Goal: Task Accomplishment & Management: Use online tool/utility

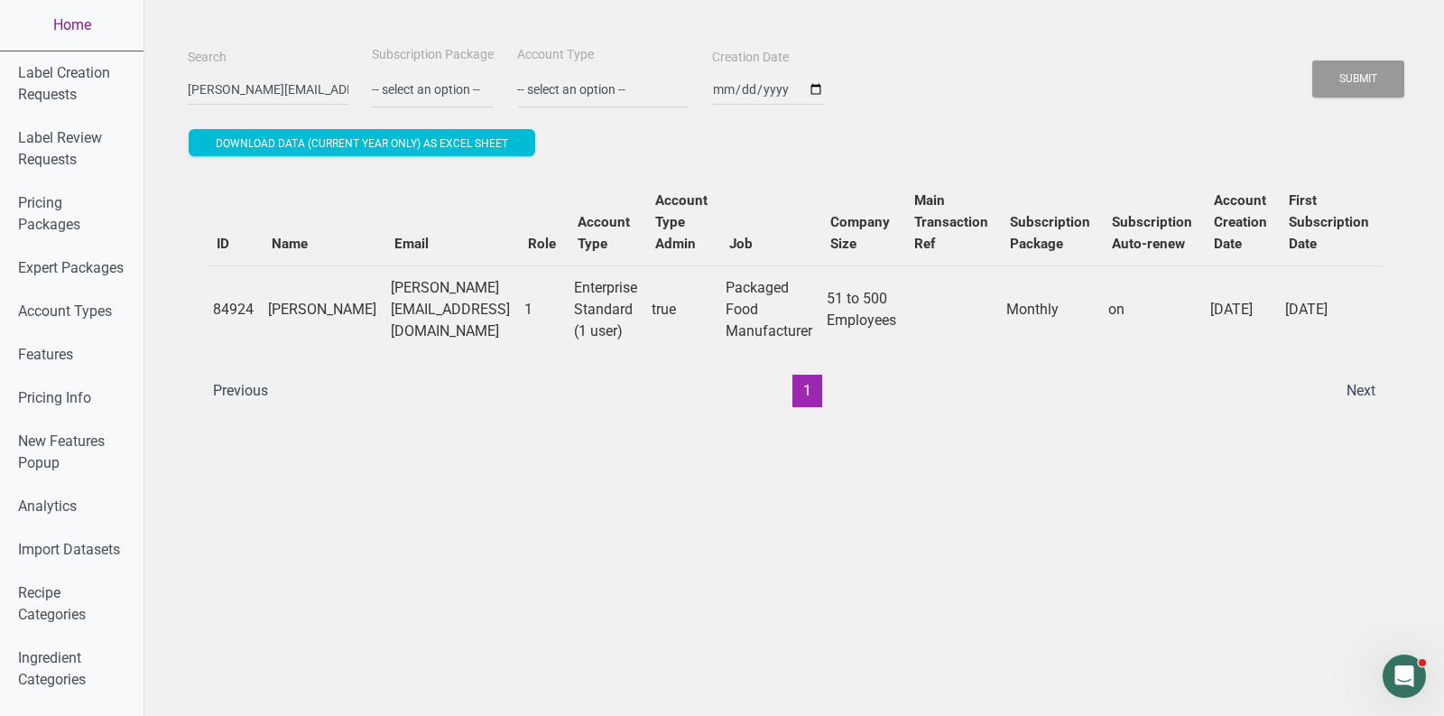
click at [76, 19] on link "Home" at bounding box center [71, 25] width 143 height 51
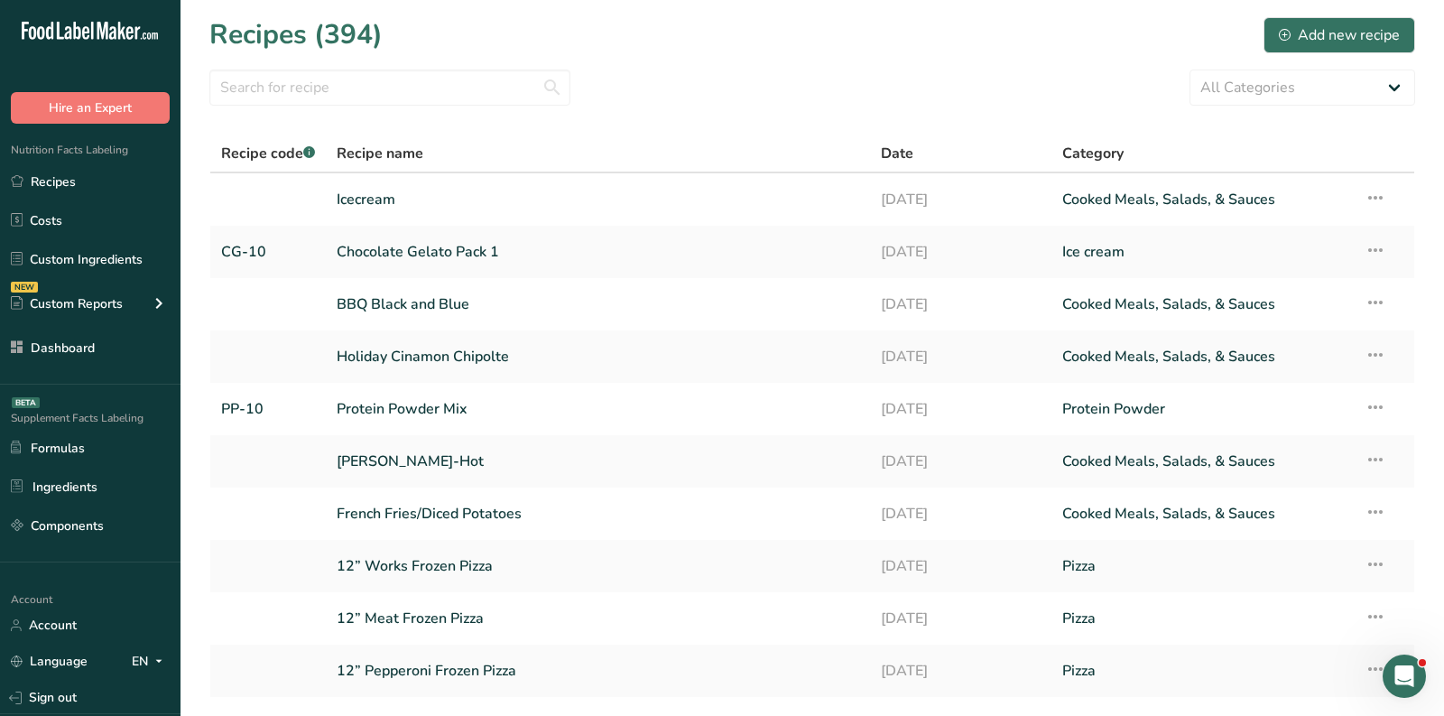
click at [630, 72] on div "All Categories Baked Goods [GEOGRAPHIC_DATA] breakfast butter cookies, batch X …" at bounding box center [812, 87] width 1206 height 36
click at [747, 51] on div "Recipes (394) Add new recipe" at bounding box center [812, 34] width 1206 height 41
drag, startPoint x: 378, startPoint y: 202, endPoint x: 797, endPoint y: 661, distance: 620.9
click at [378, 202] on link "Icecream" at bounding box center [598, 199] width 523 height 38
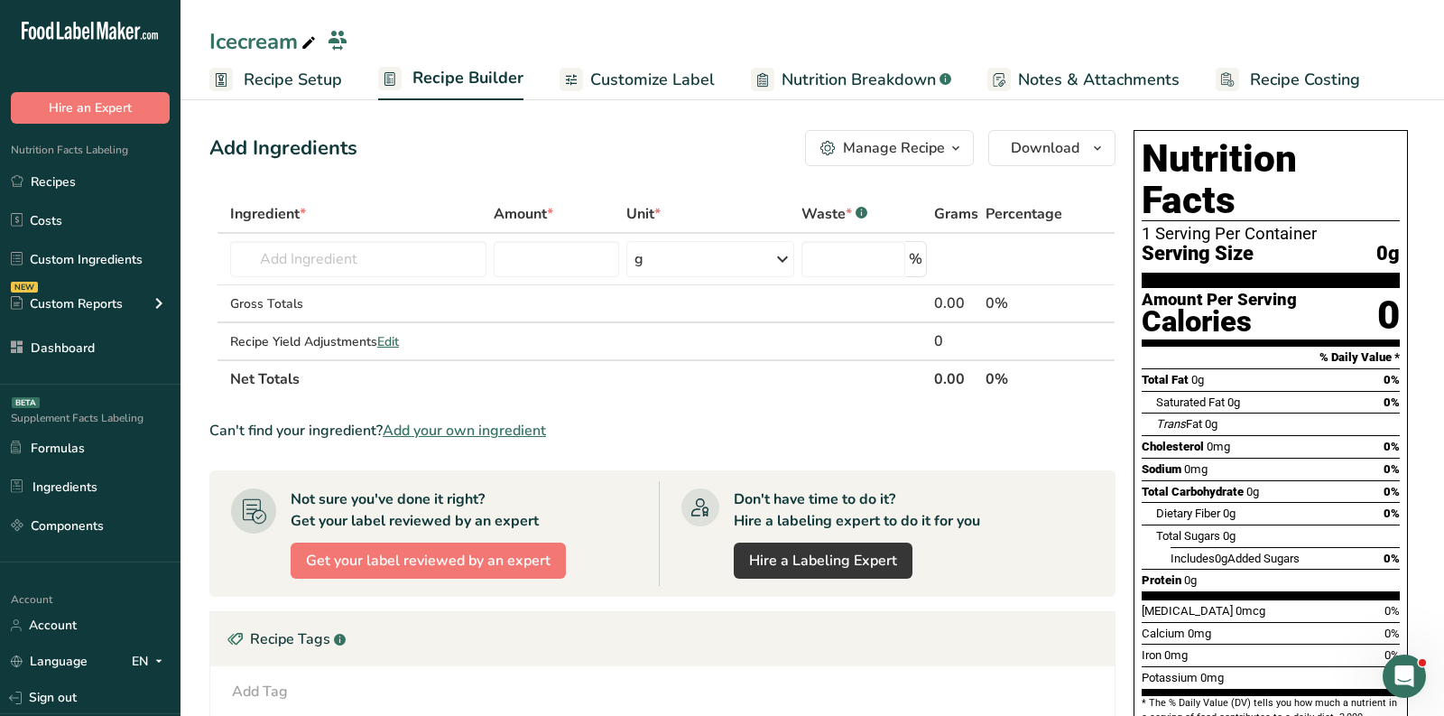
click at [662, 70] on span "Customize Label" at bounding box center [652, 80] width 125 height 24
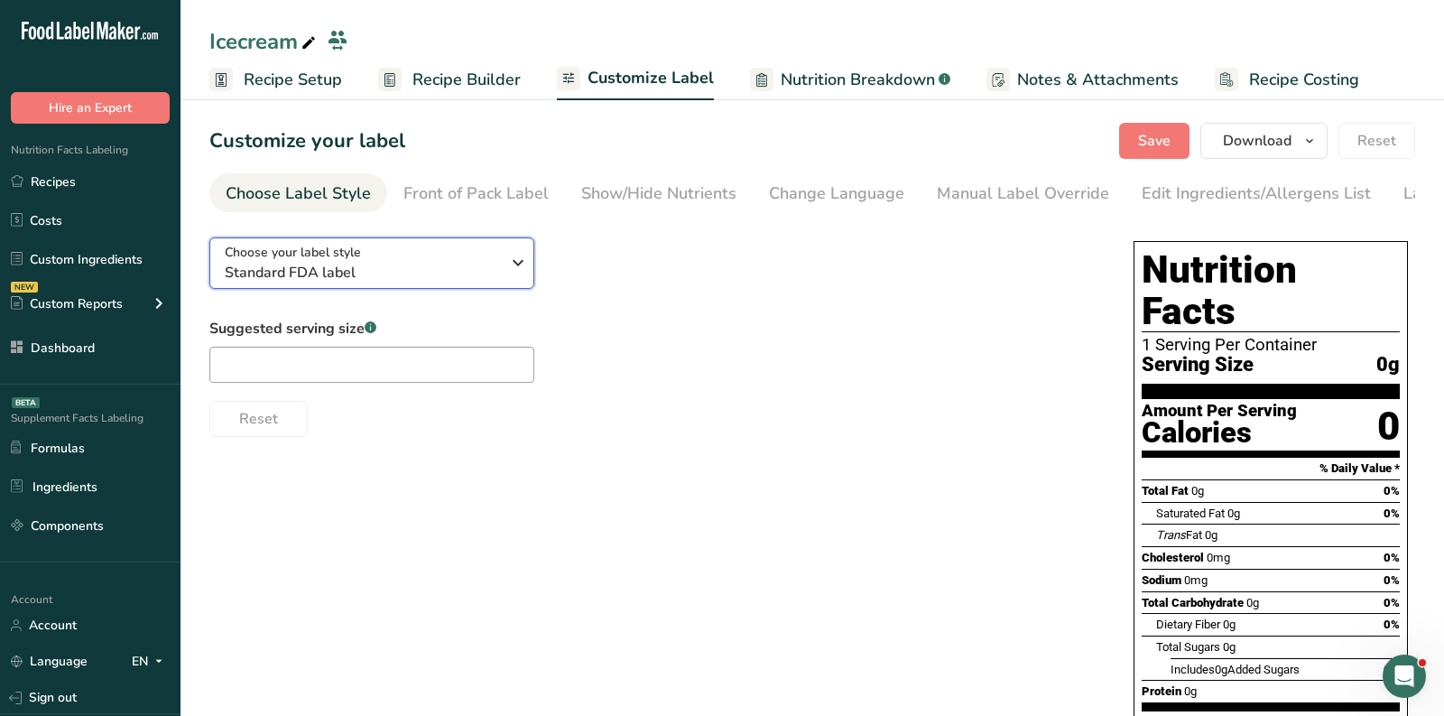
click at [435, 258] on div "Choose your label style Standard FDA label" at bounding box center [362, 263] width 275 height 41
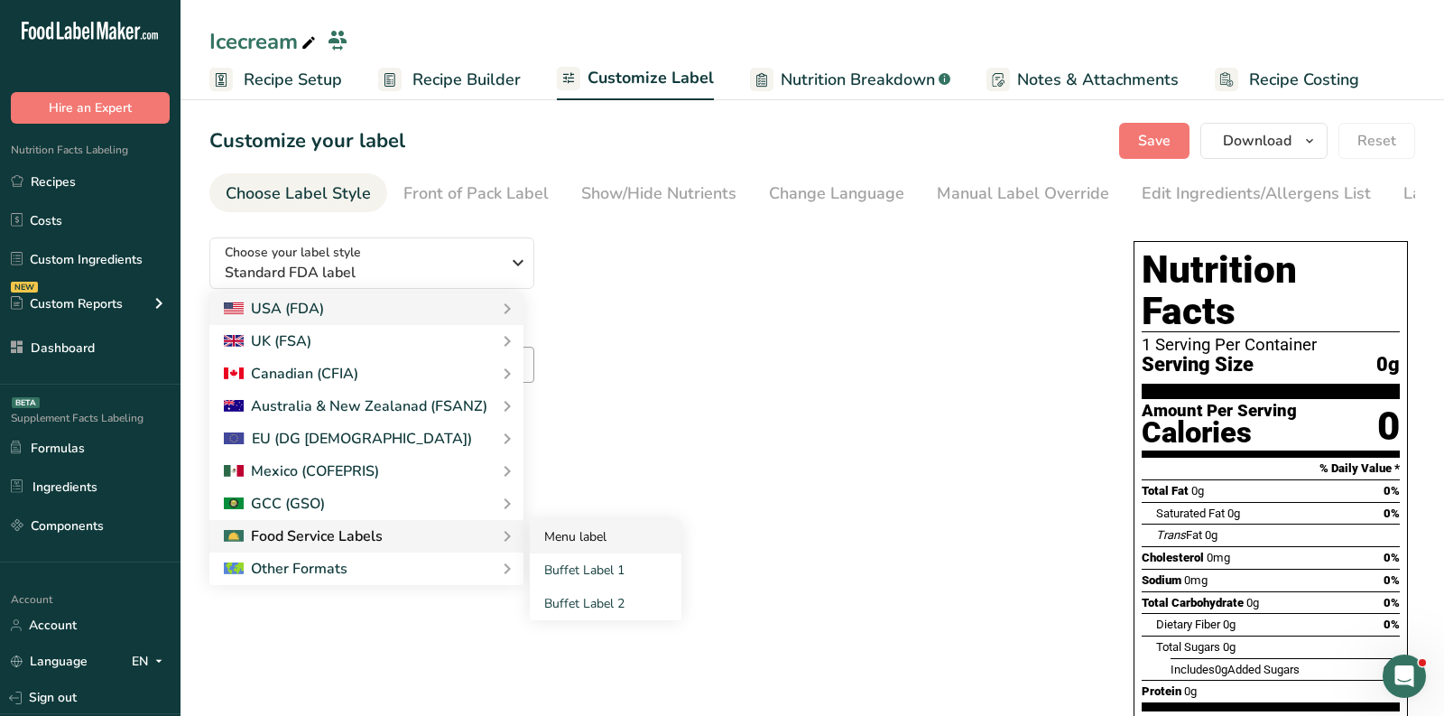
click at [614, 539] on link "Menu label" at bounding box center [606, 536] width 152 height 33
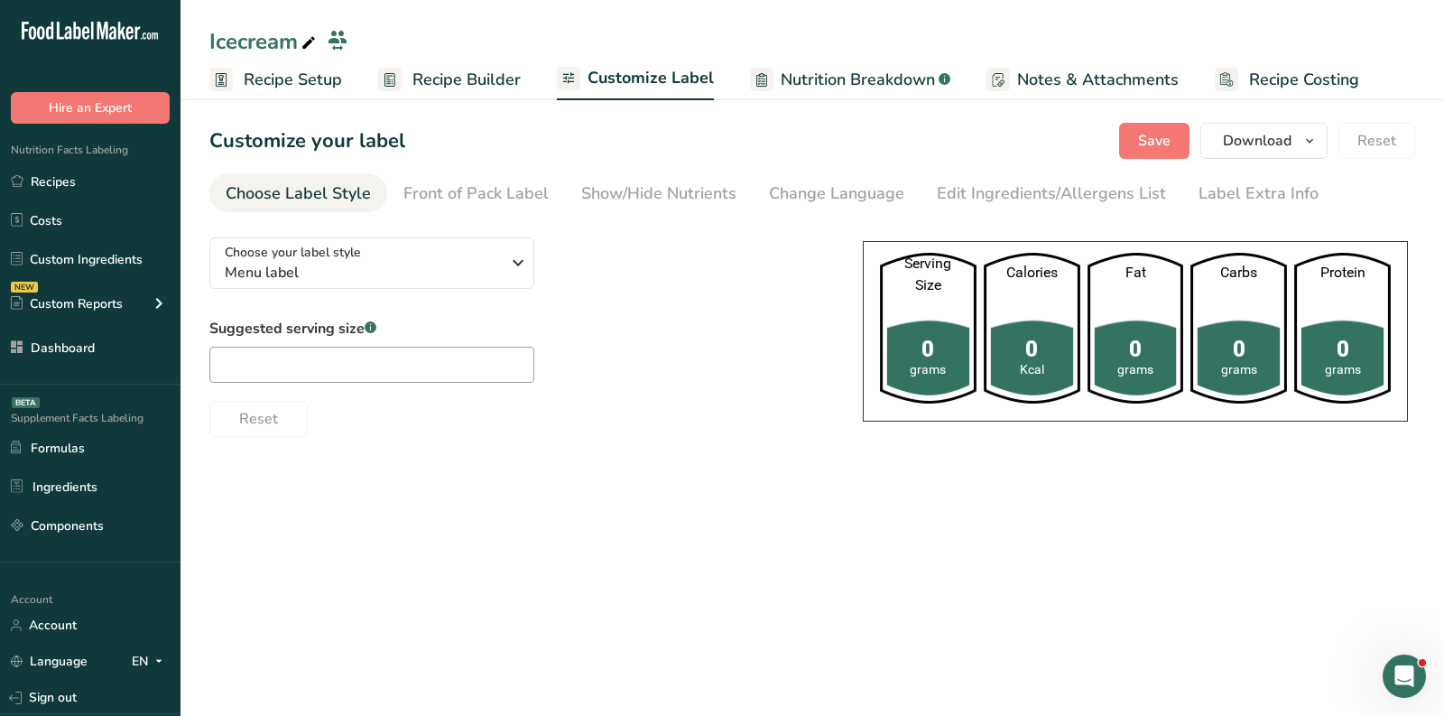
click at [618, 260] on div "Choose your label style Menu label USA (FDA) Standard FDA label Tabular FDA lab…" at bounding box center [517, 330] width 617 height 214
click at [432, 66] on link "Recipe Builder" at bounding box center [449, 80] width 143 height 41
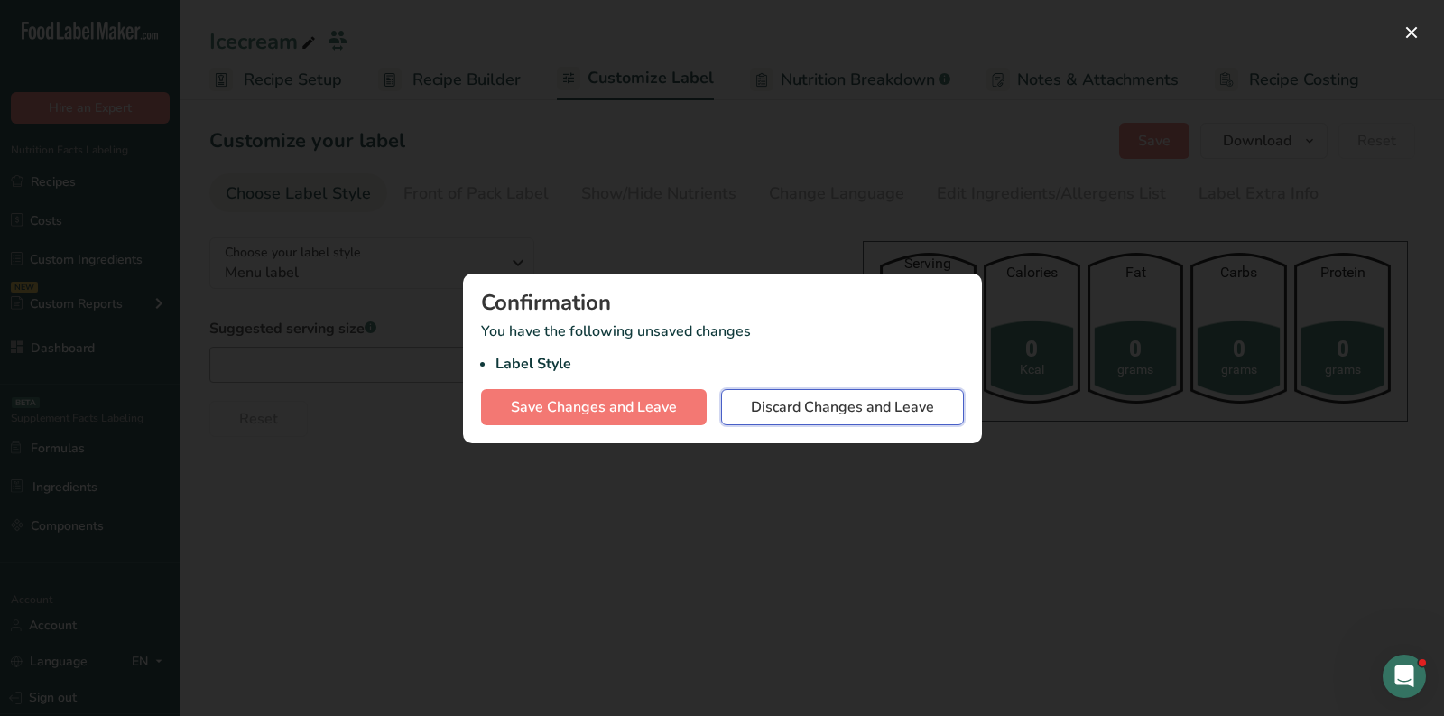
click at [812, 402] on span "Discard Changes and Leave" at bounding box center [842, 407] width 183 height 22
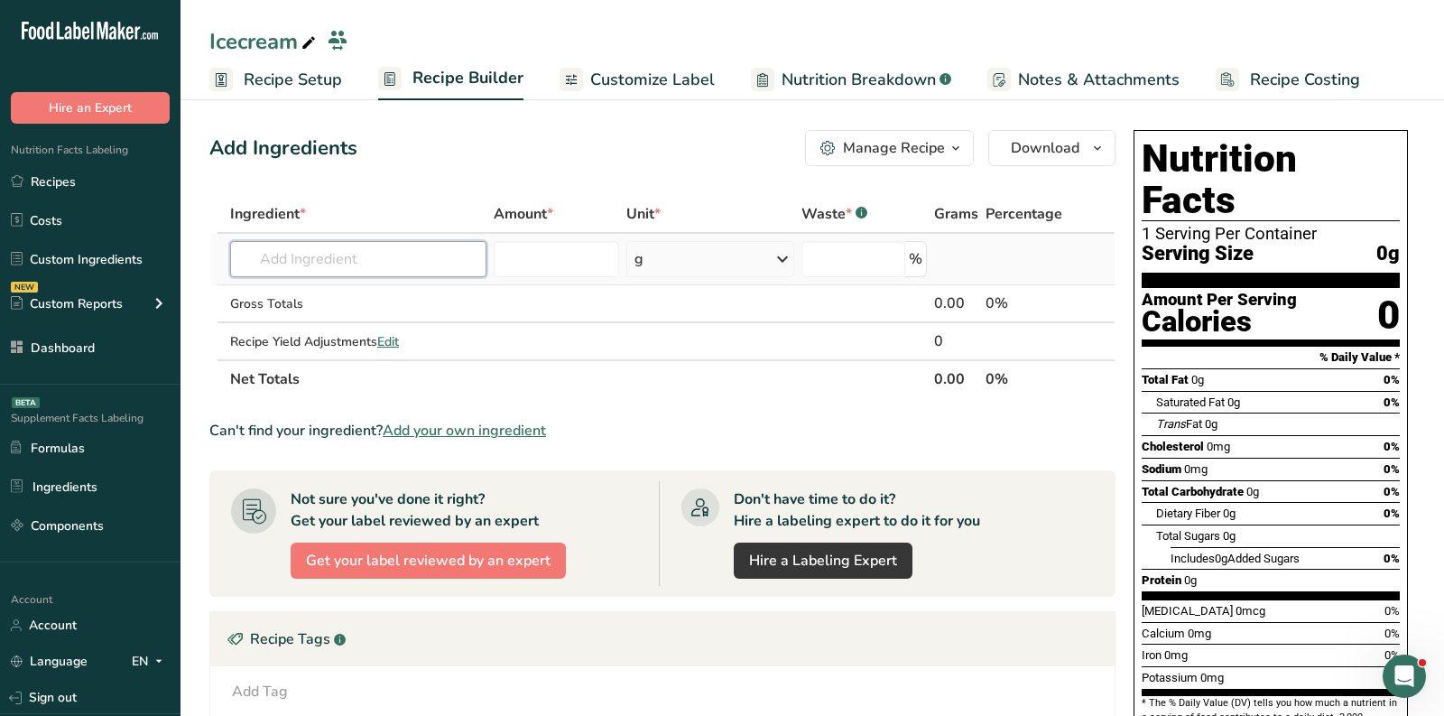
click at [409, 242] on input "text" at bounding box center [358, 259] width 256 height 36
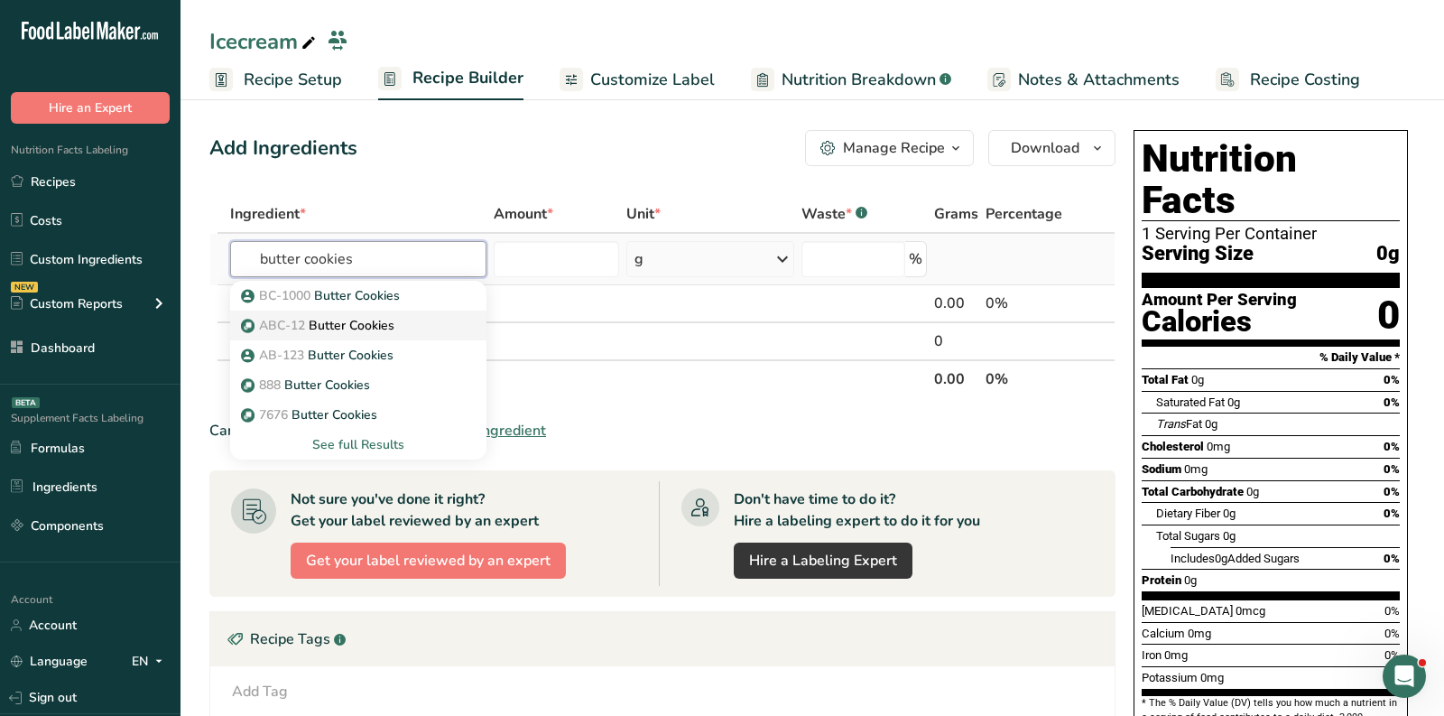
type input "butter cookies"
click at [334, 328] on p "ABC-12 Butter Cookies" at bounding box center [320, 325] width 150 height 19
type input "Butter Cookies"
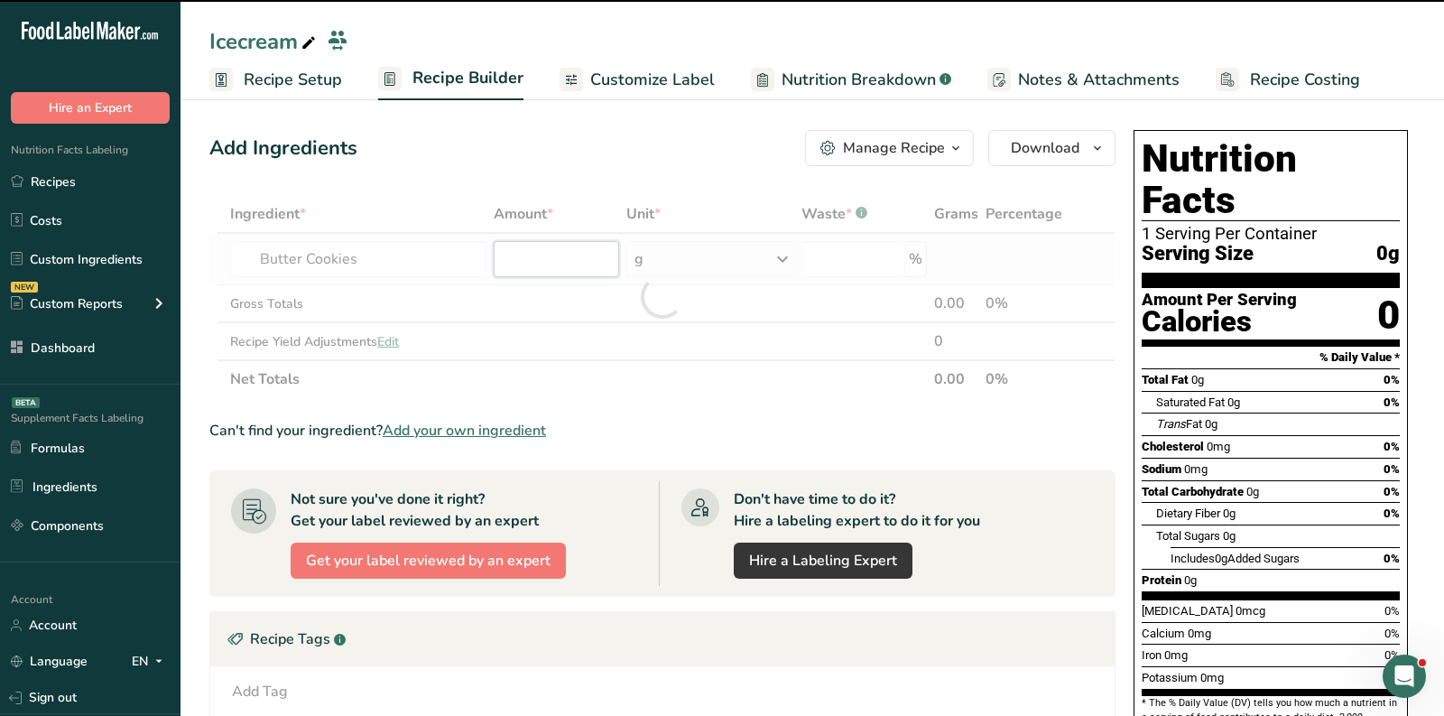
click at [558, 272] on input "number" at bounding box center [556, 259] width 125 height 36
click at [572, 269] on input "number" at bounding box center [556, 259] width 125 height 36
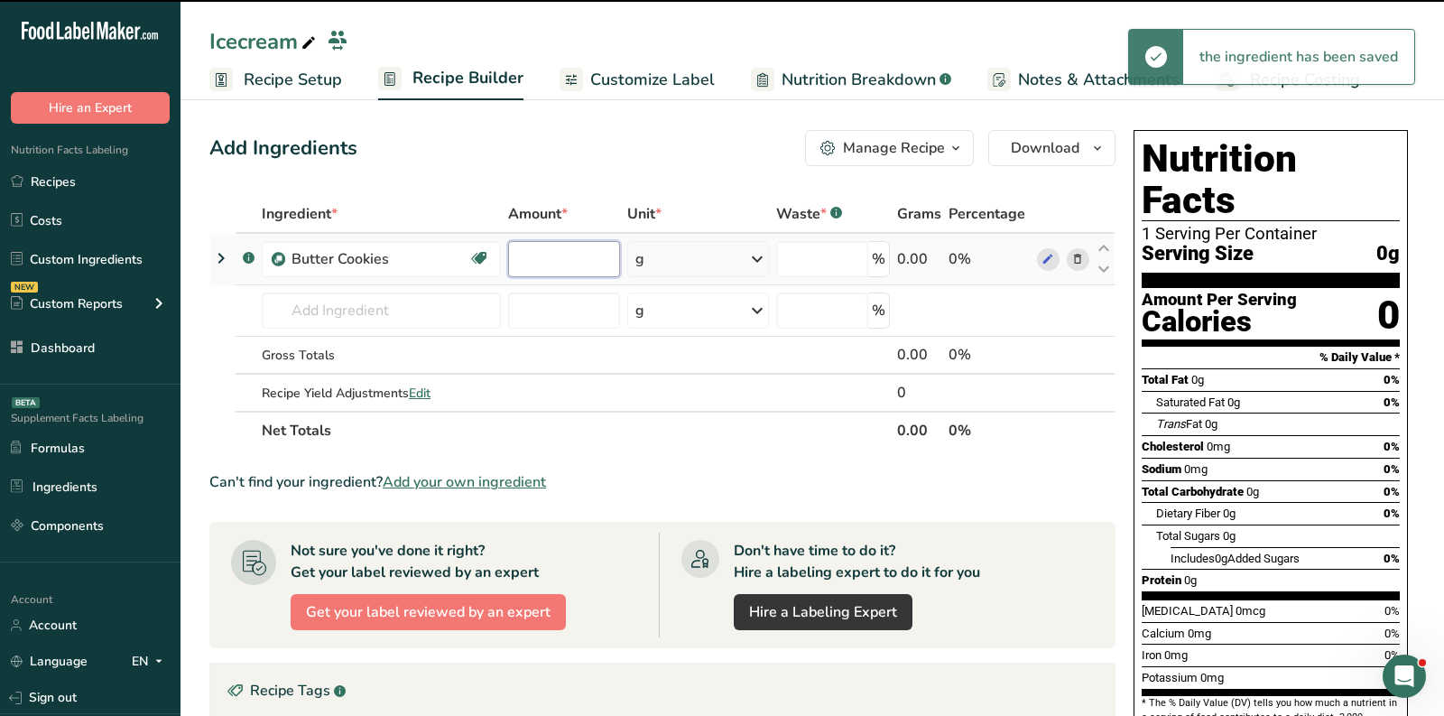
type input "0"
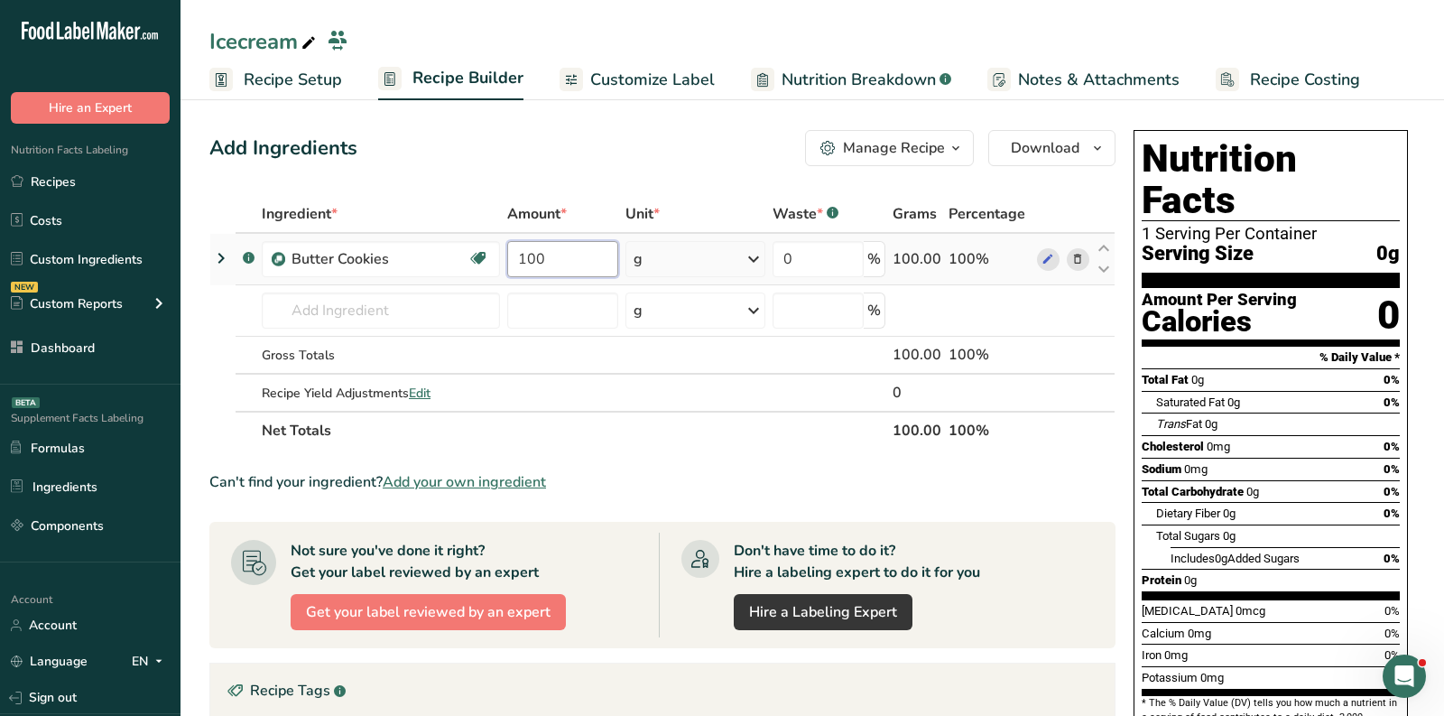
type input "100"
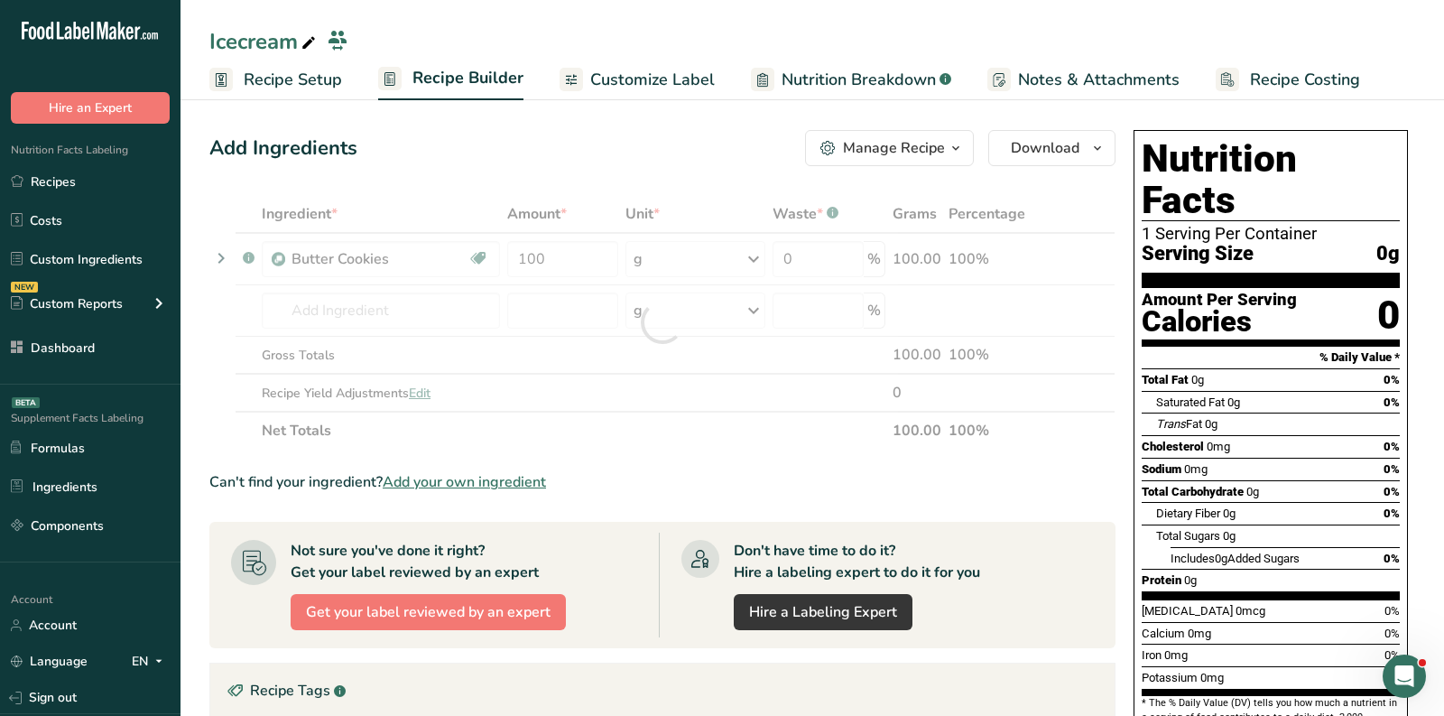
click at [635, 143] on div "Add Ingredients Manage Recipe Delete Recipe Duplicate Recipe Scale Recipe Save …" at bounding box center [662, 148] width 906 height 36
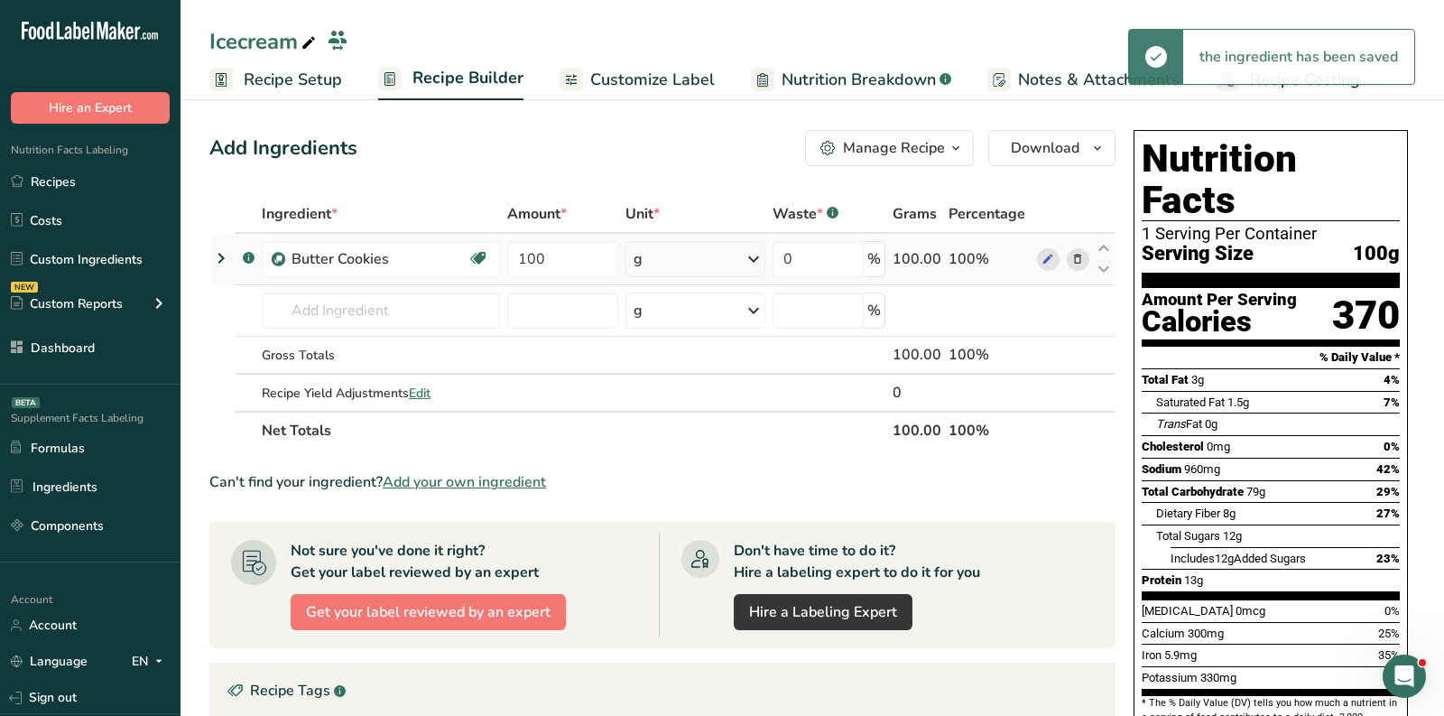
click at [215, 262] on icon at bounding box center [221, 258] width 22 height 32
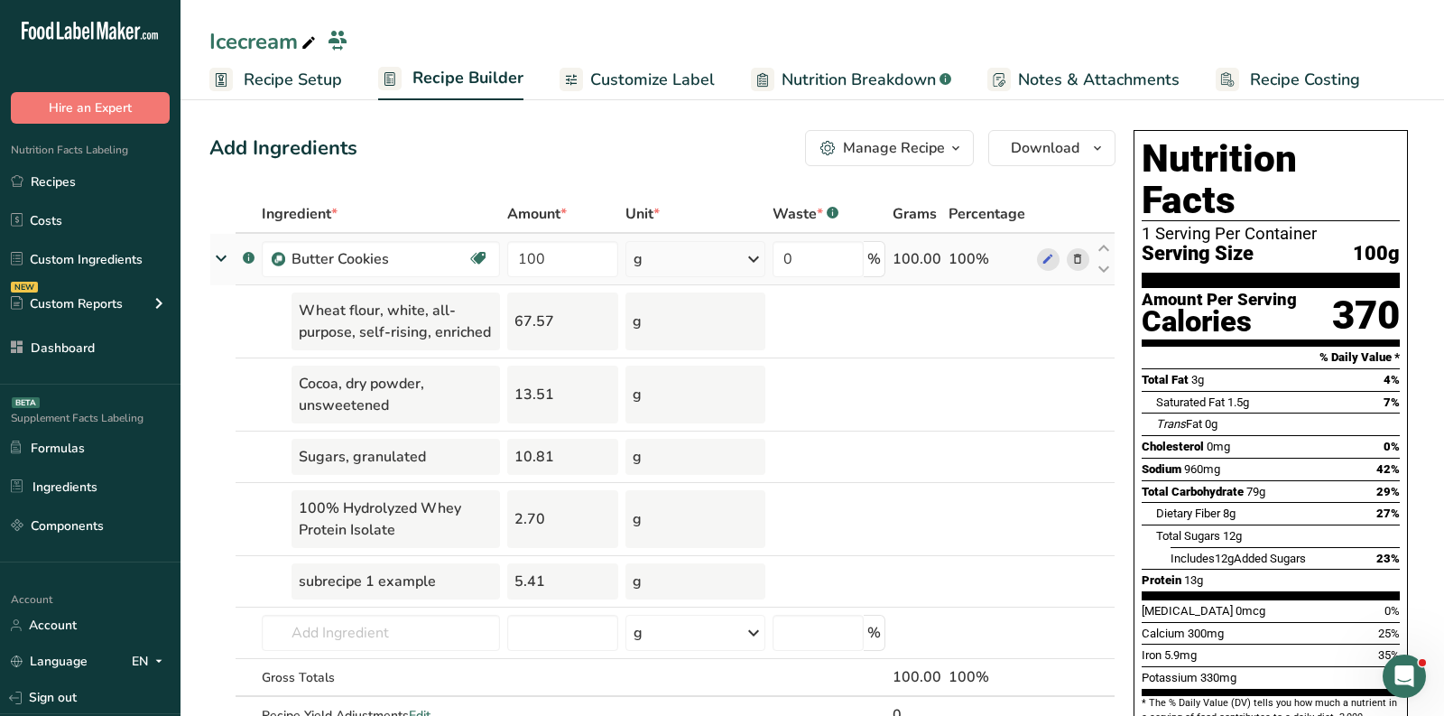
click at [824, 68] on span "Nutrition Breakdown" at bounding box center [859, 80] width 154 height 24
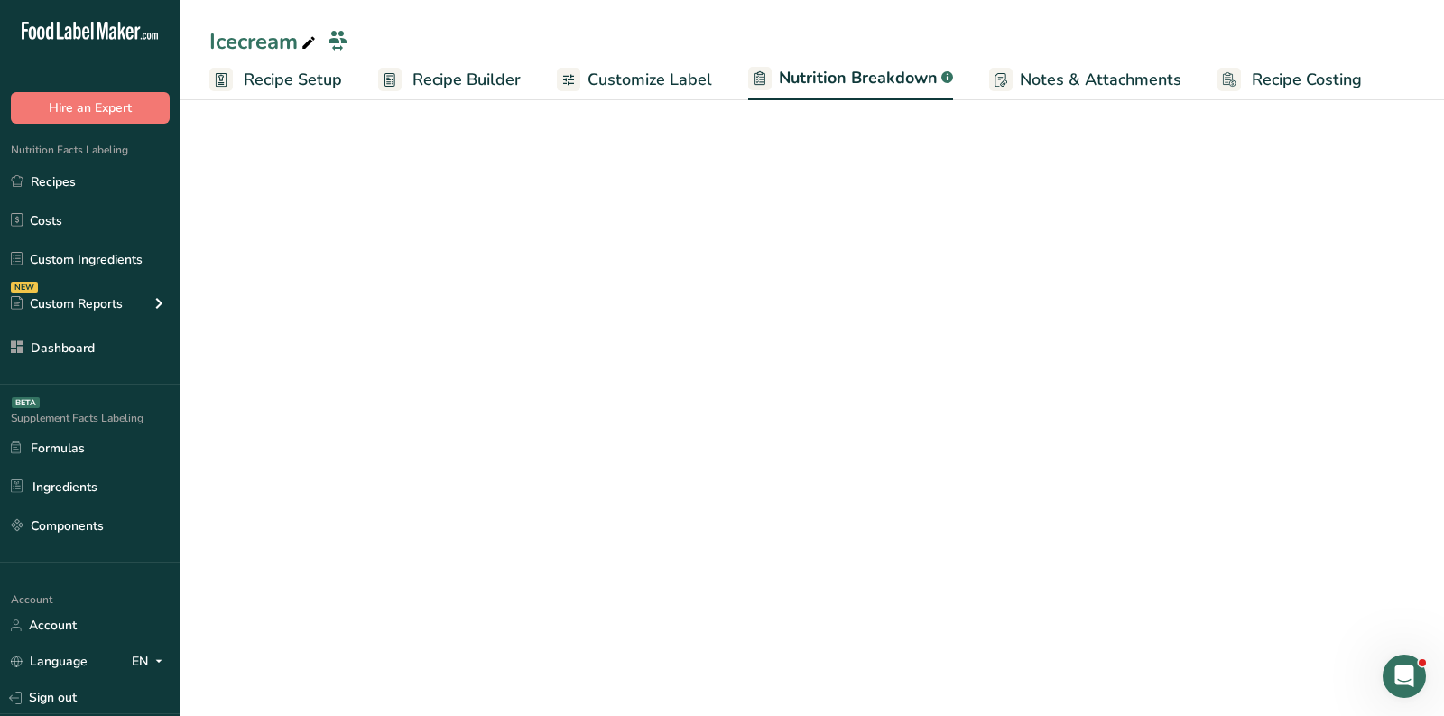
select select "Calories"
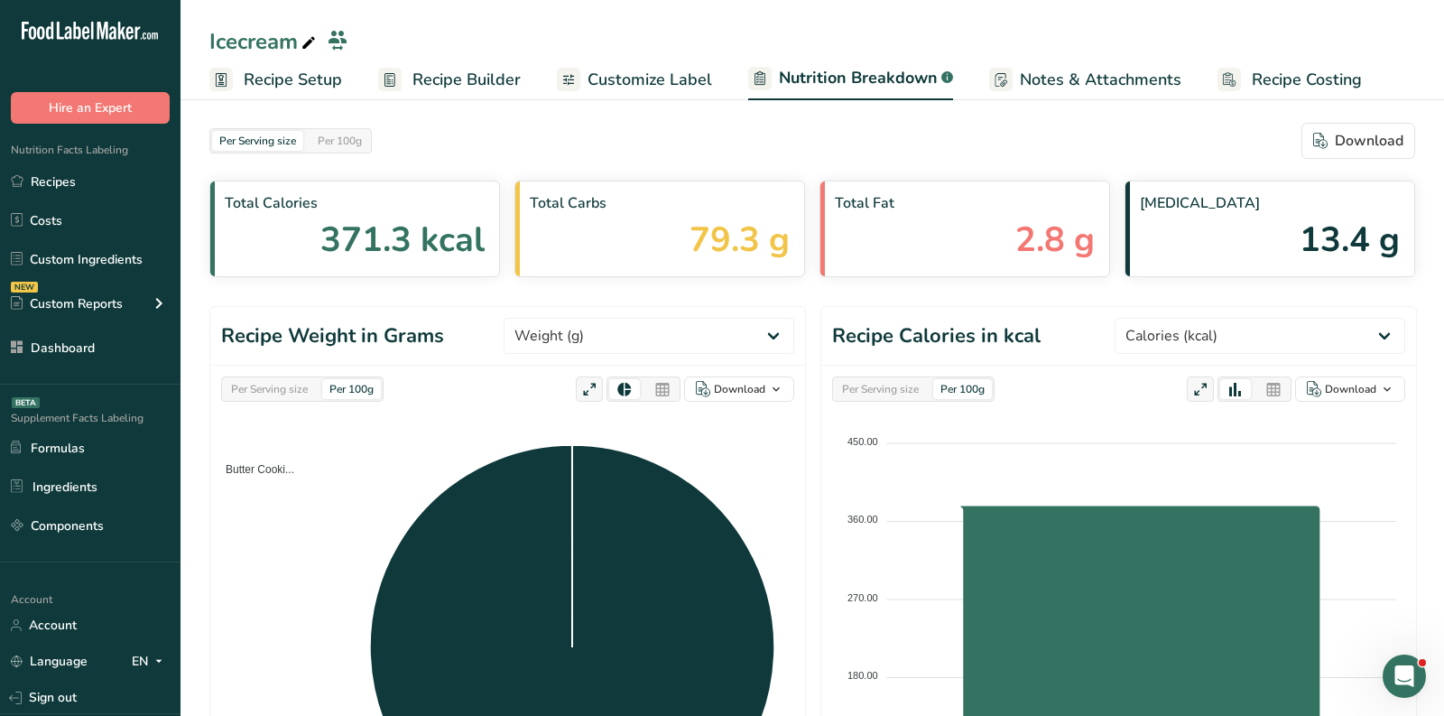
scroll to position [606, 0]
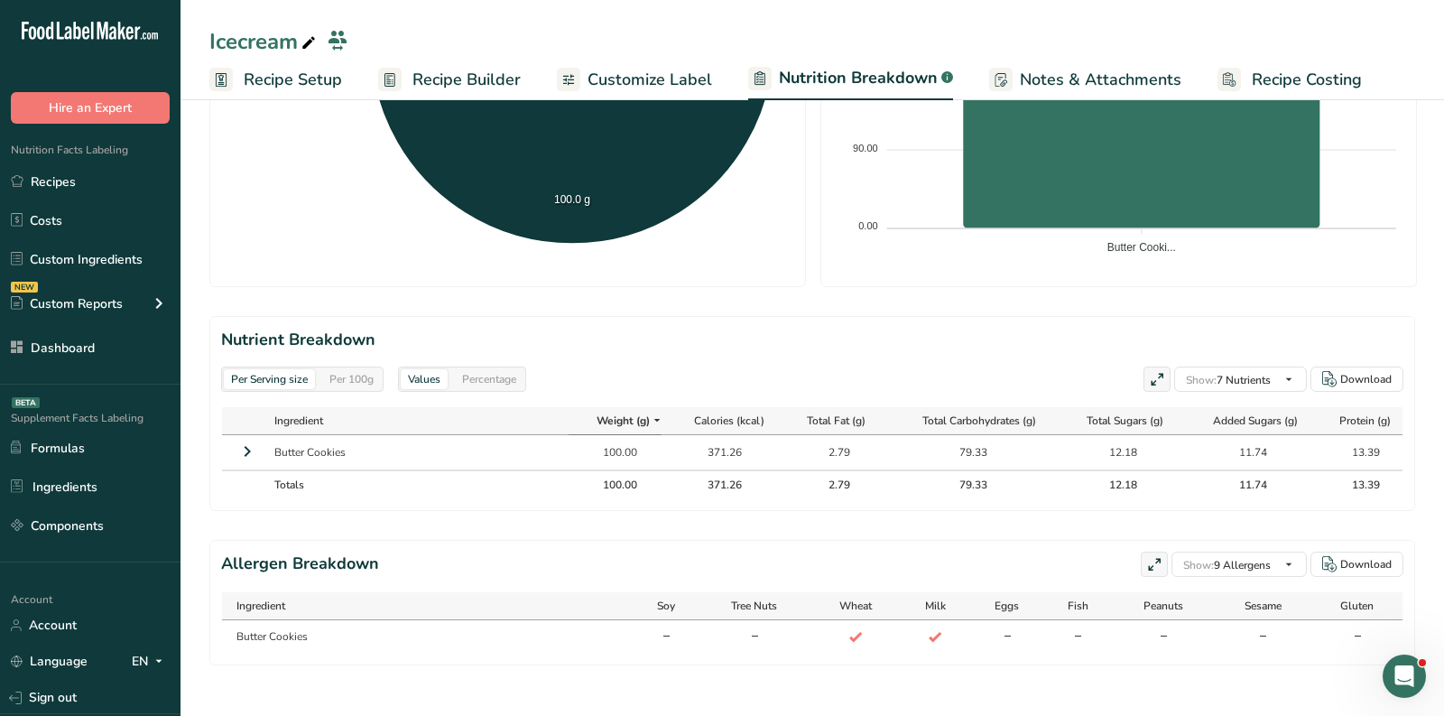
click at [245, 445] on icon at bounding box center [247, 451] width 22 height 32
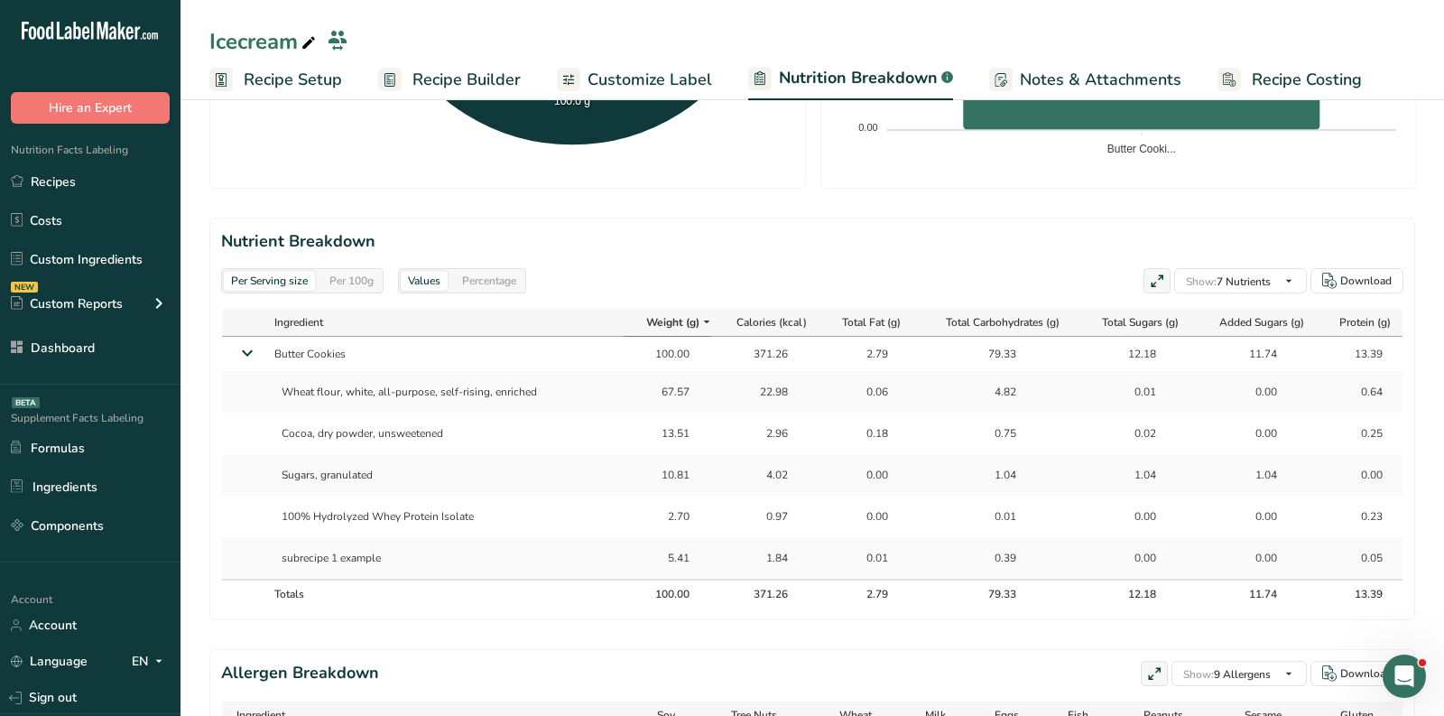
scroll to position [711, 0]
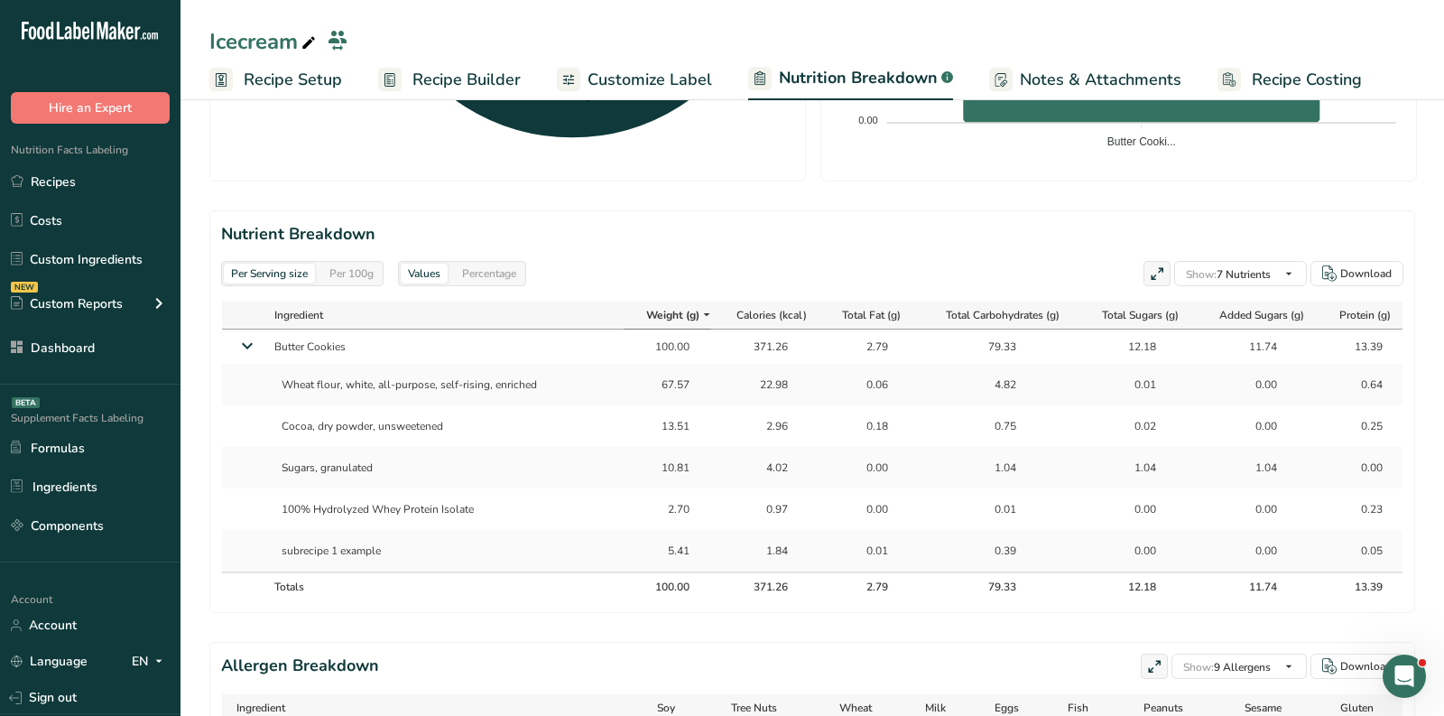
click at [492, 268] on div "Percentage" at bounding box center [489, 274] width 69 height 20
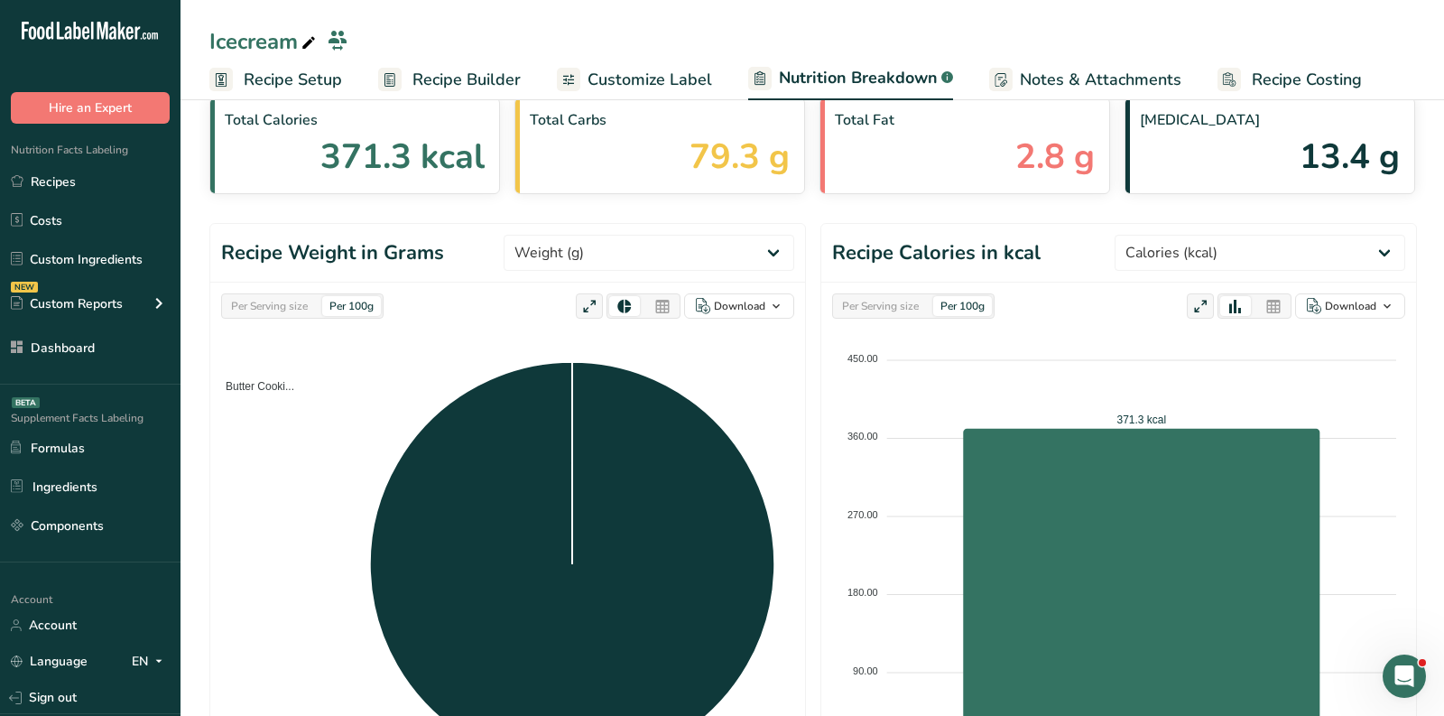
scroll to position [0, 0]
